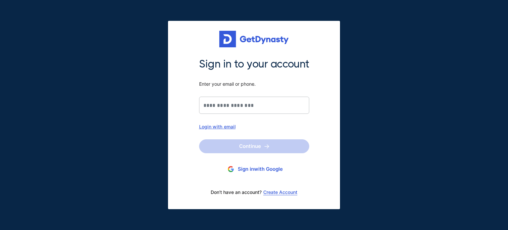
click at [234, 127] on div "Login with email" at bounding box center [254, 127] width 110 height 6
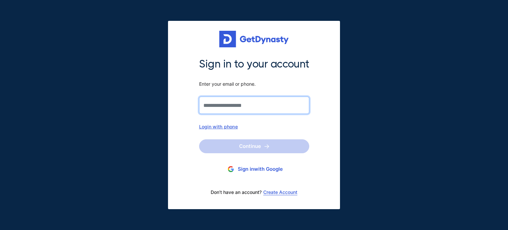
click at [251, 104] on input "Sign in to your account Enter your email or phone." at bounding box center [254, 105] width 110 height 17
type input "**********"
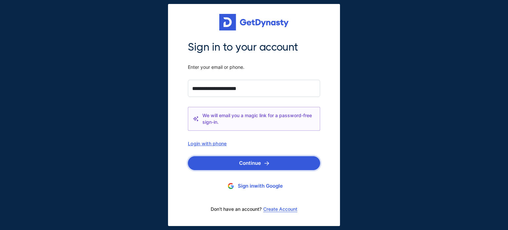
click at [267, 162] on img "submit" at bounding box center [266, 163] width 5 height 4
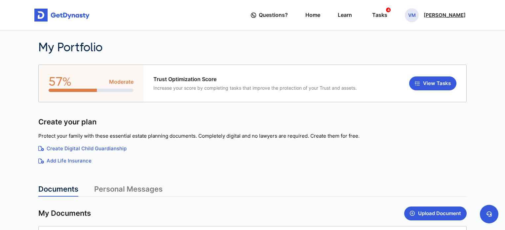
click at [441, 17] on p "[PERSON_NAME]" at bounding box center [445, 15] width 42 height 5
click at [387, 14] on div "Tasks 4" at bounding box center [379, 15] width 15 height 12
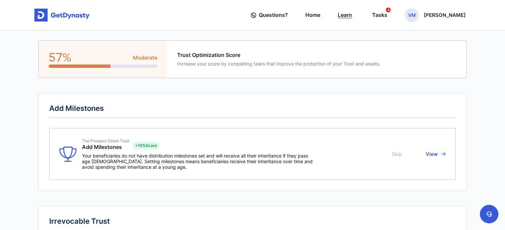
click at [352, 9] on link "Learn" at bounding box center [345, 15] width 14 height 19
click at [320, 14] on link "Home" at bounding box center [312, 15] width 15 height 19
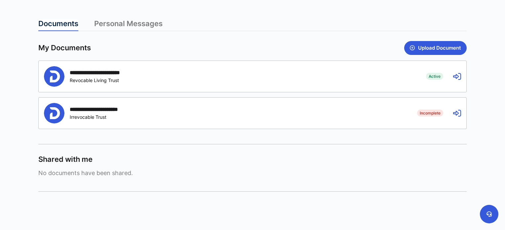
scroll to position [177, 0]
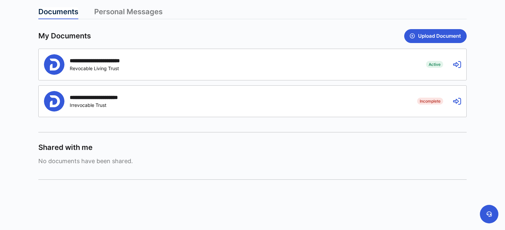
click at [433, 64] on span "Active" at bounding box center [434, 64] width 17 height 7
drag, startPoint x: 103, startPoint y: 57, endPoint x: 107, endPoint y: 55, distance: 4.7
click at [103, 57] on div "**********" at bounding box center [230, 64] width 372 height 20
click at [135, 13] on link "Personal Messages" at bounding box center [128, 13] width 68 height 12
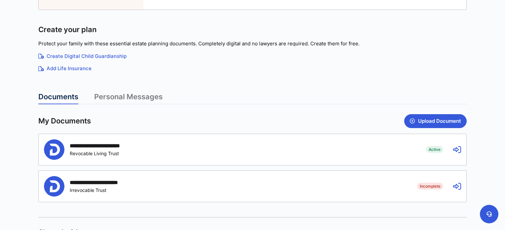
scroll to position [165, 0]
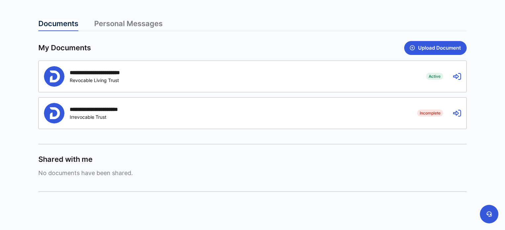
click at [137, 24] on link "Personal Messages" at bounding box center [128, 25] width 68 height 12
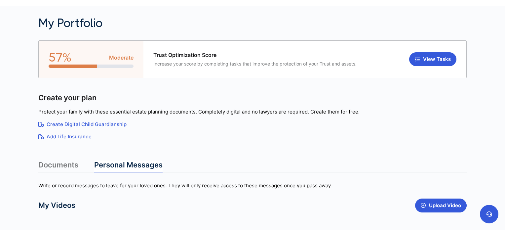
scroll to position [0, 0]
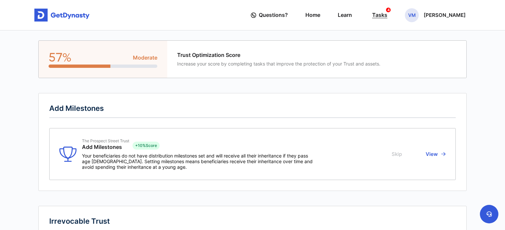
click at [387, 9] on div "Tasks 4" at bounding box center [379, 15] width 15 height 12
click at [448, 13] on p "[PERSON_NAME]" at bounding box center [445, 15] width 42 height 5
click at [424, 37] on link "Profile" at bounding box center [412, 38] width 52 height 18
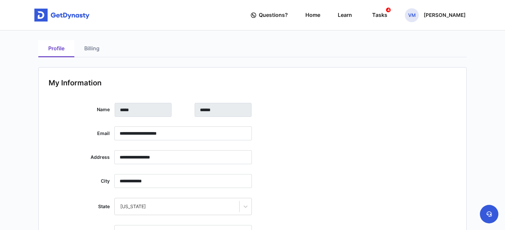
click at [89, 50] on link "Billing" at bounding box center [91, 48] width 35 height 17
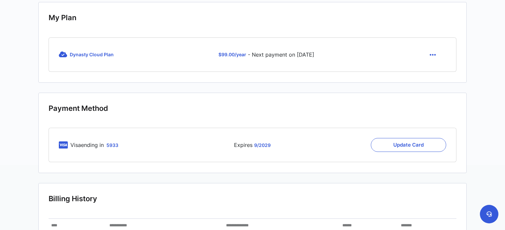
scroll to position [66, 0]
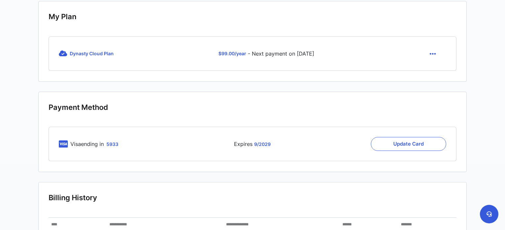
click at [432, 51] on icon "button" at bounding box center [433, 53] width 6 height 7
click at [434, 69] on link "Cancel" at bounding box center [434, 69] width 28 height 11
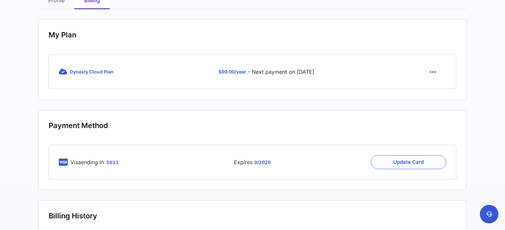
scroll to position [33, 0]
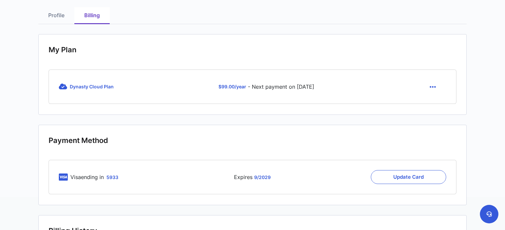
click at [430, 87] on icon "button" at bounding box center [433, 86] width 6 height 7
click at [429, 102] on link "Cancel" at bounding box center [434, 102] width 28 height 11
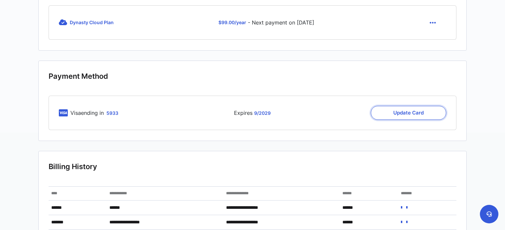
scroll to position [99, 0]
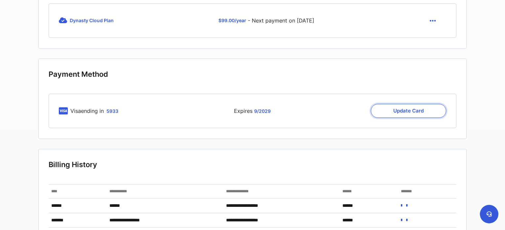
click at [426, 111] on button "Update Card" at bounding box center [408, 111] width 75 height 14
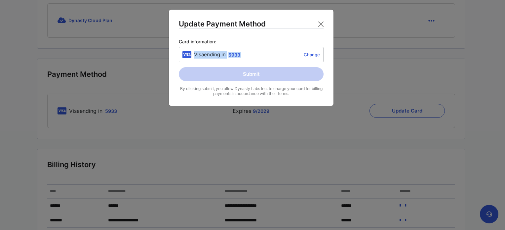
drag, startPoint x: 264, startPoint y: 52, endPoint x: 172, endPoint y: 61, distance: 92.7
click at [172, 61] on div "Update Payment Method Card information: Visa ending in 5933 Change Submit By cl…" at bounding box center [251, 57] width 165 height 97
click at [317, 55] on link "Change" at bounding box center [281, 54] width 77 height 5
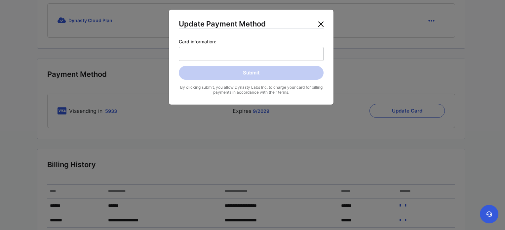
click at [320, 23] on button "Close" at bounding box center [321, 24] width 11 height 11
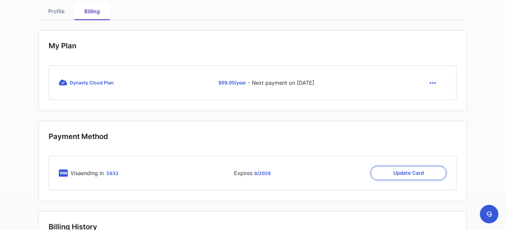
scroll to position [0, 0]
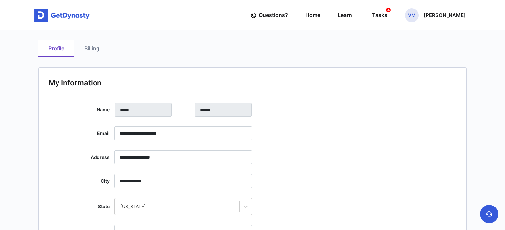
click at [86, 44] on link "Billing" at bounding box center [91, 48] width 35 height 17
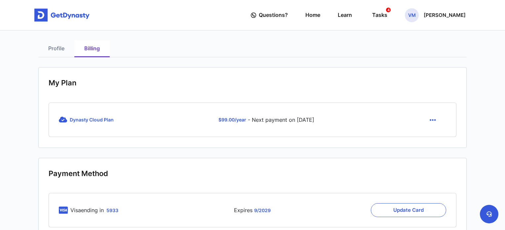
click at [438, 120] on button "button" at bounding box center [433, 120] width 27 height 14
click at [434, 131] on link "Cancel" at bounding box center [434, 135] width 28 height 11
click at [387, 18] on div "Tasks 4" at bounding box center [379, 15] width 15 height 12
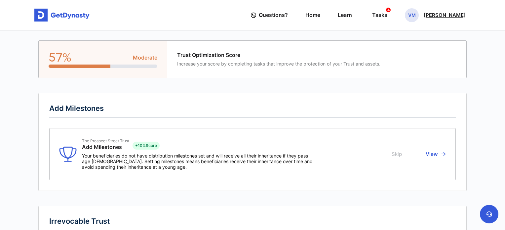
click at [465, 18] on p "[PERSON_NAME]" at bounding box center [445, 15] width 42 height 5
